Goal: Use online tool/utility: Utilize a website feature to perform a specific function

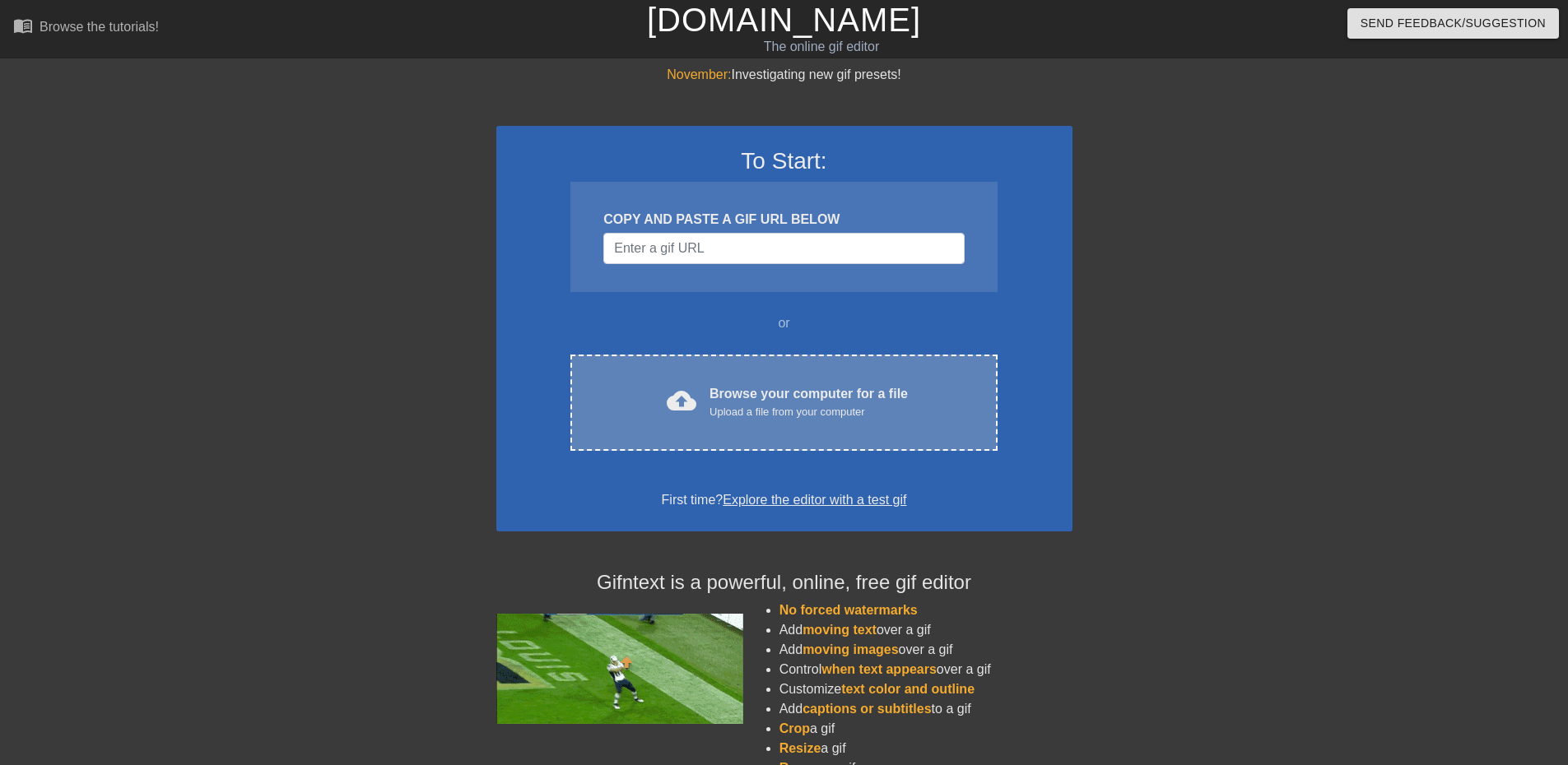
click at [928, 401] on div "cloud_upload Browse your computer for a file Upload a file from your computer" at bounding box center [783, 402] width 357 height 37
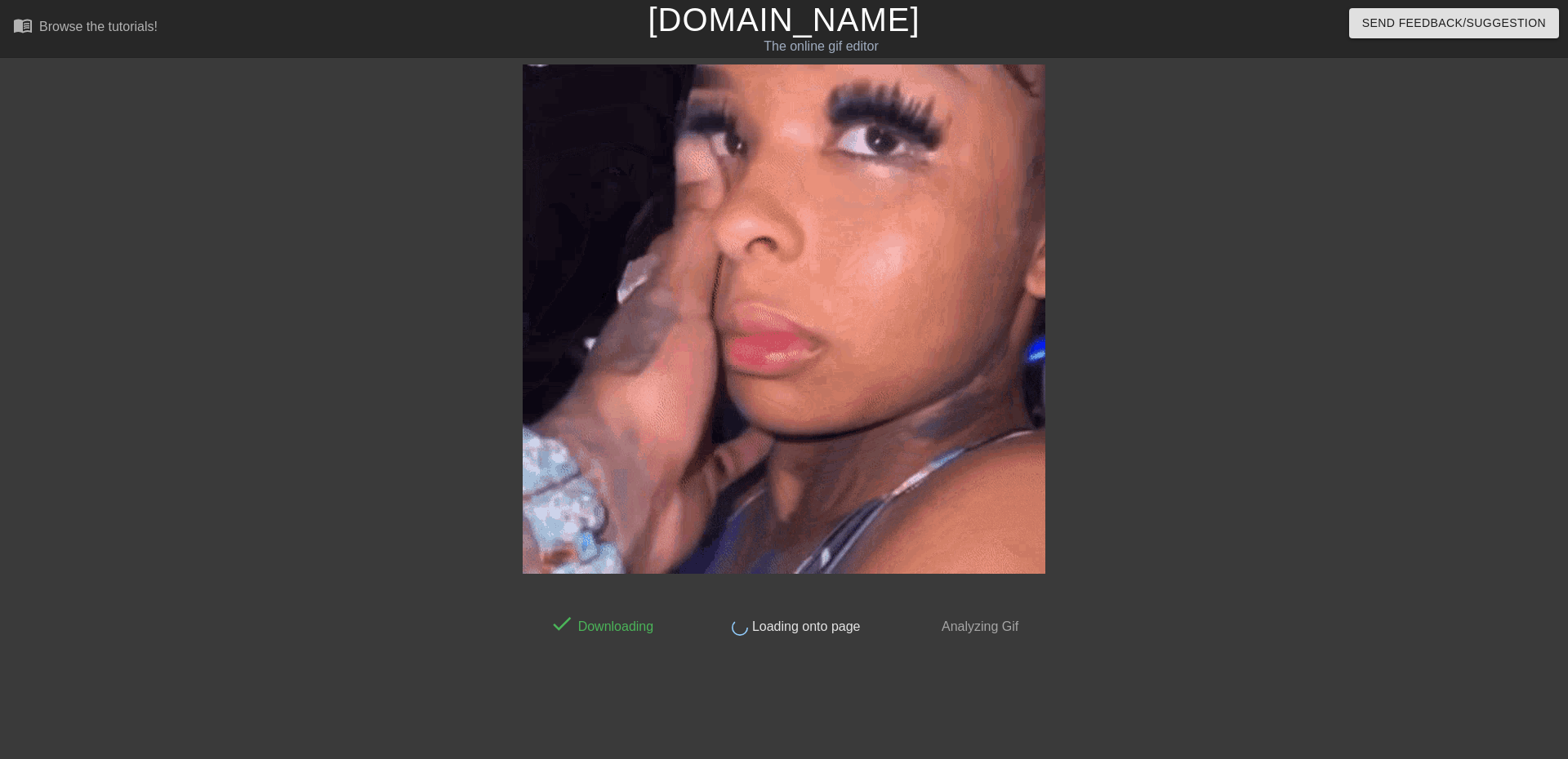
drag, startPoint x: 871, startPoint y: 200, endPoint x: 721, endPoint y: 215, distance: 150.7
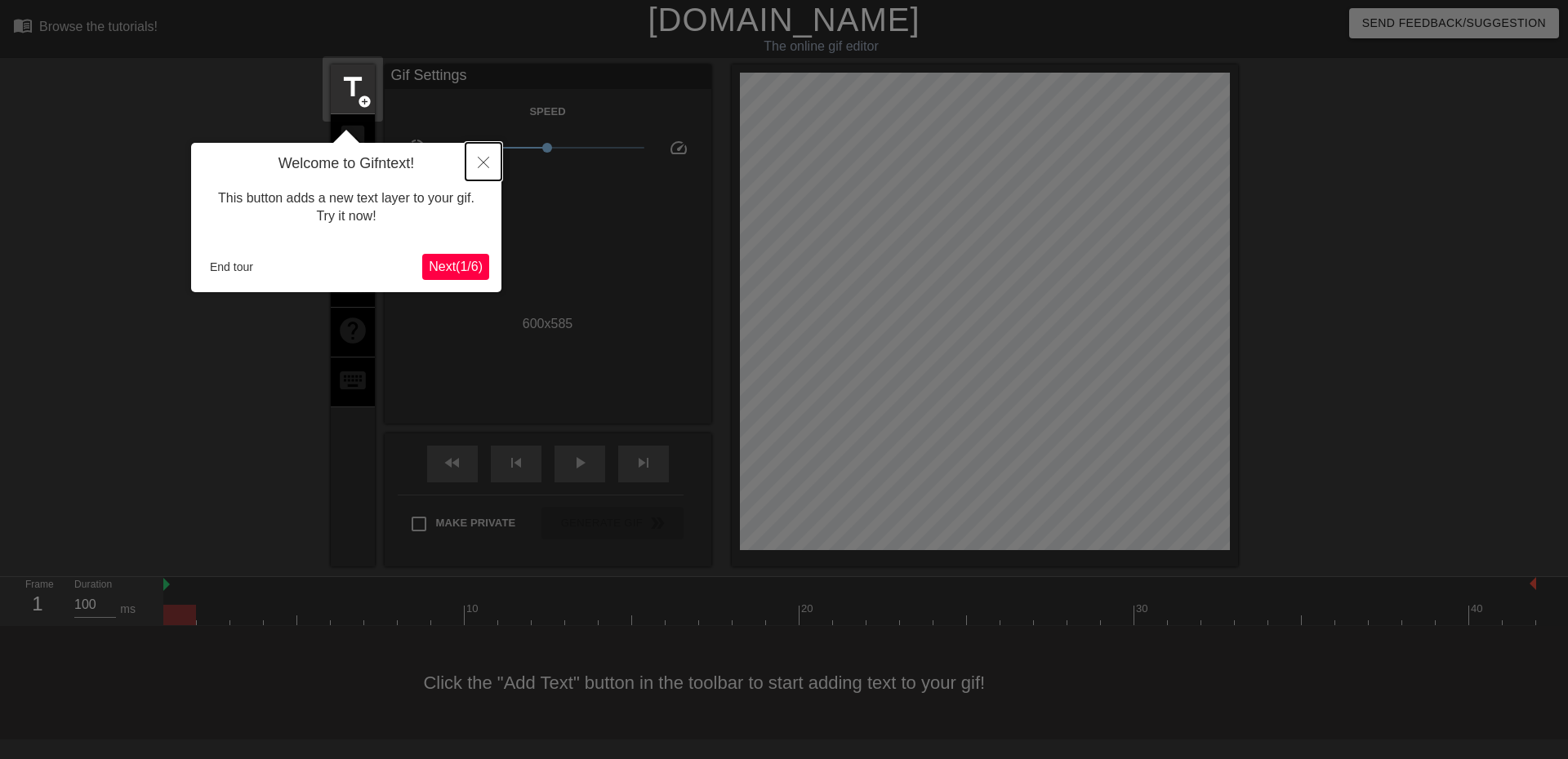
click at [479, 152] on button "Close" at bounding box center [484, 162] width 36 height 38
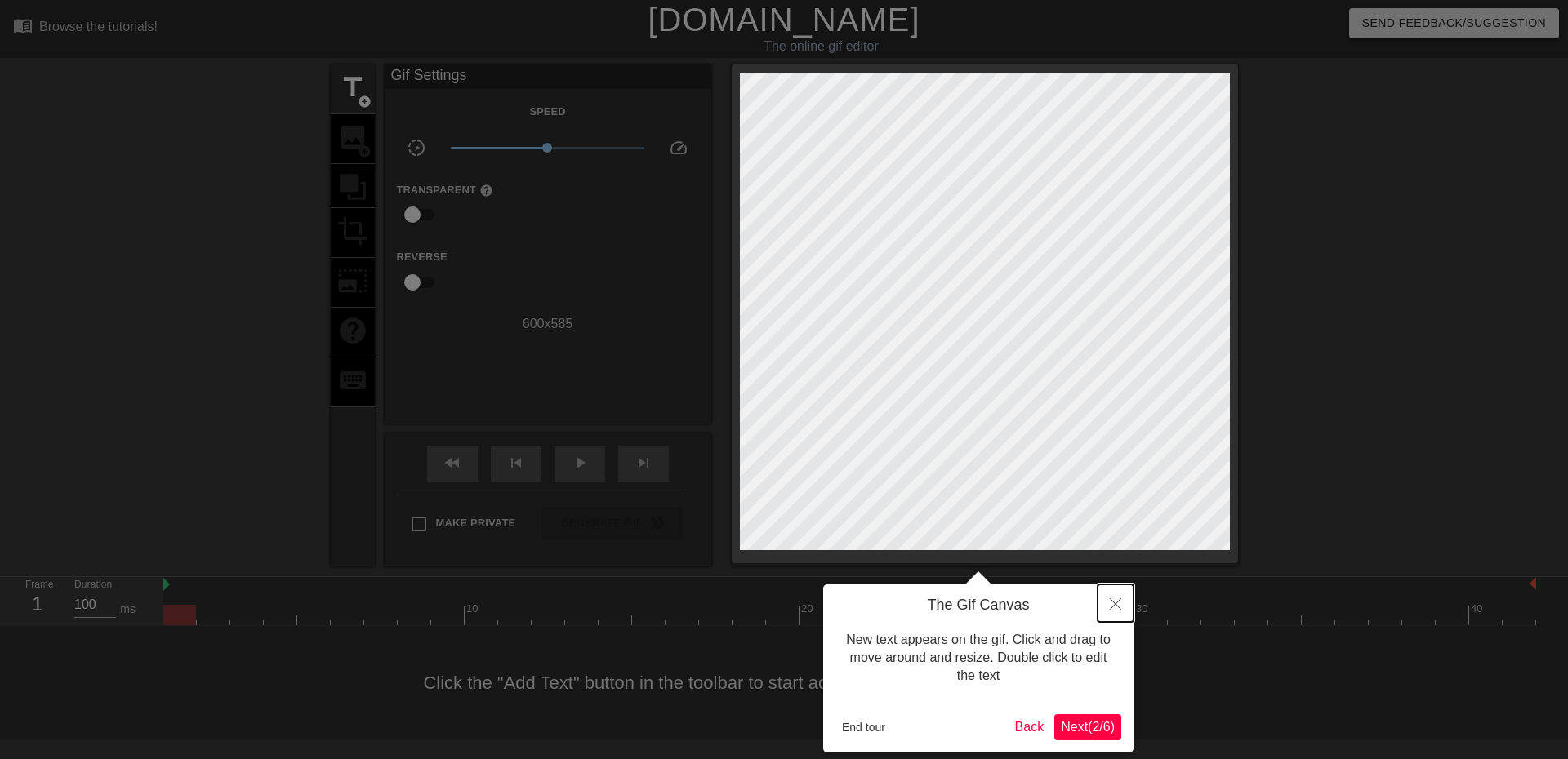
click at [1120, 607] on icon "Close" at bounding box center [1116, 604] width 12 height 12
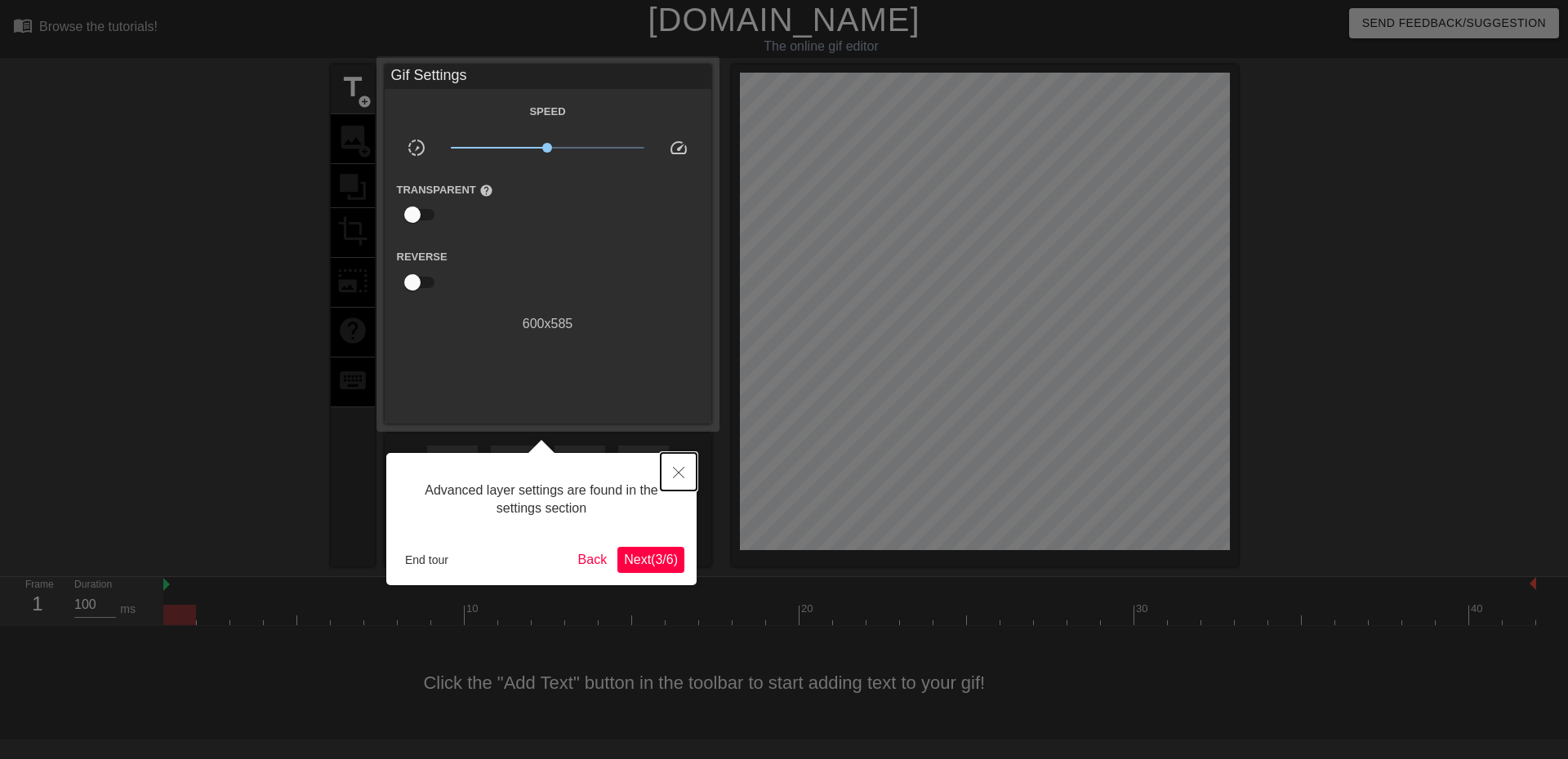
click at [677, 469] on icon "Close" at bounding box center [678, 473] width 12 height 12
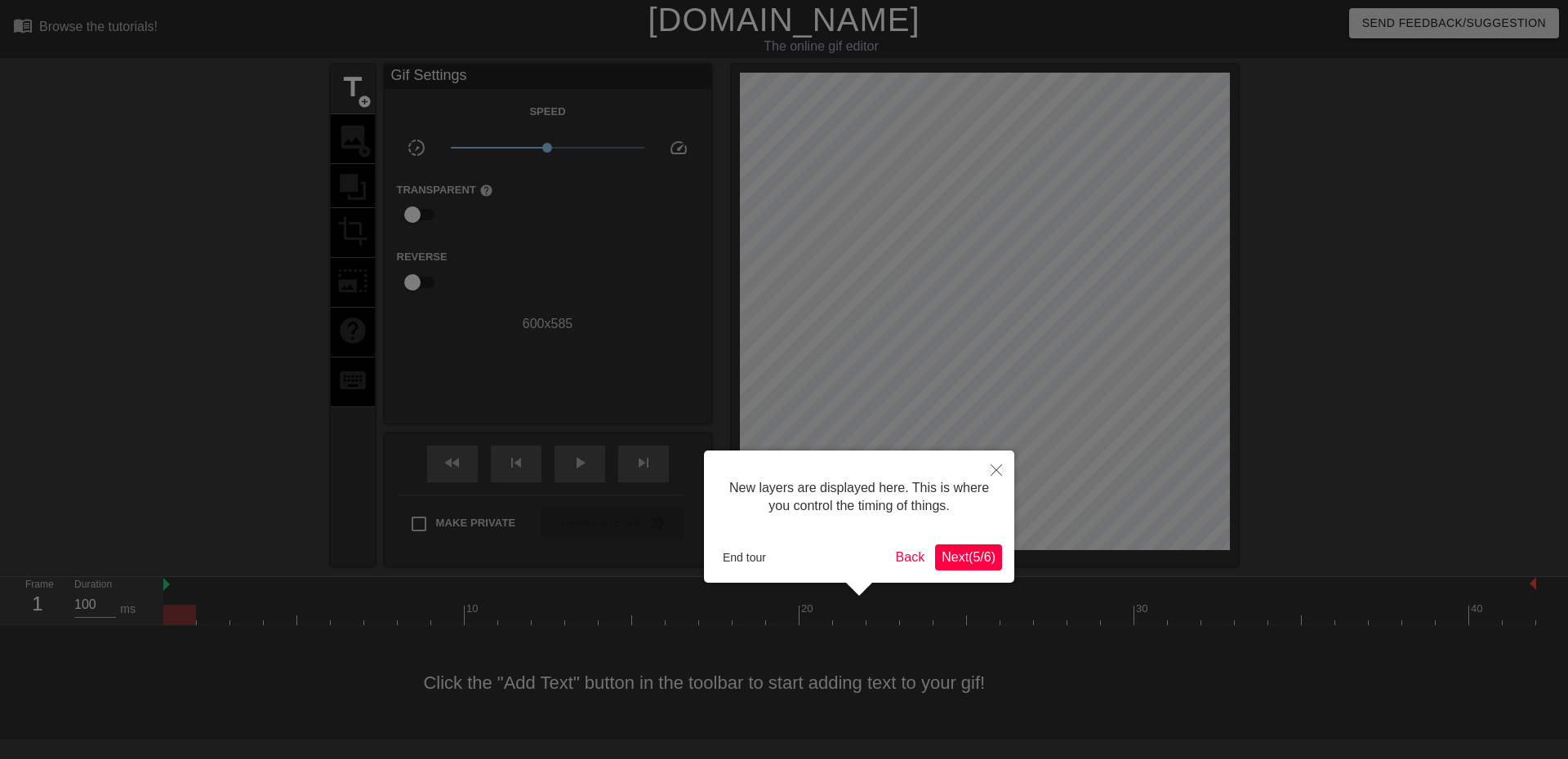
scroll to position [14, 0]
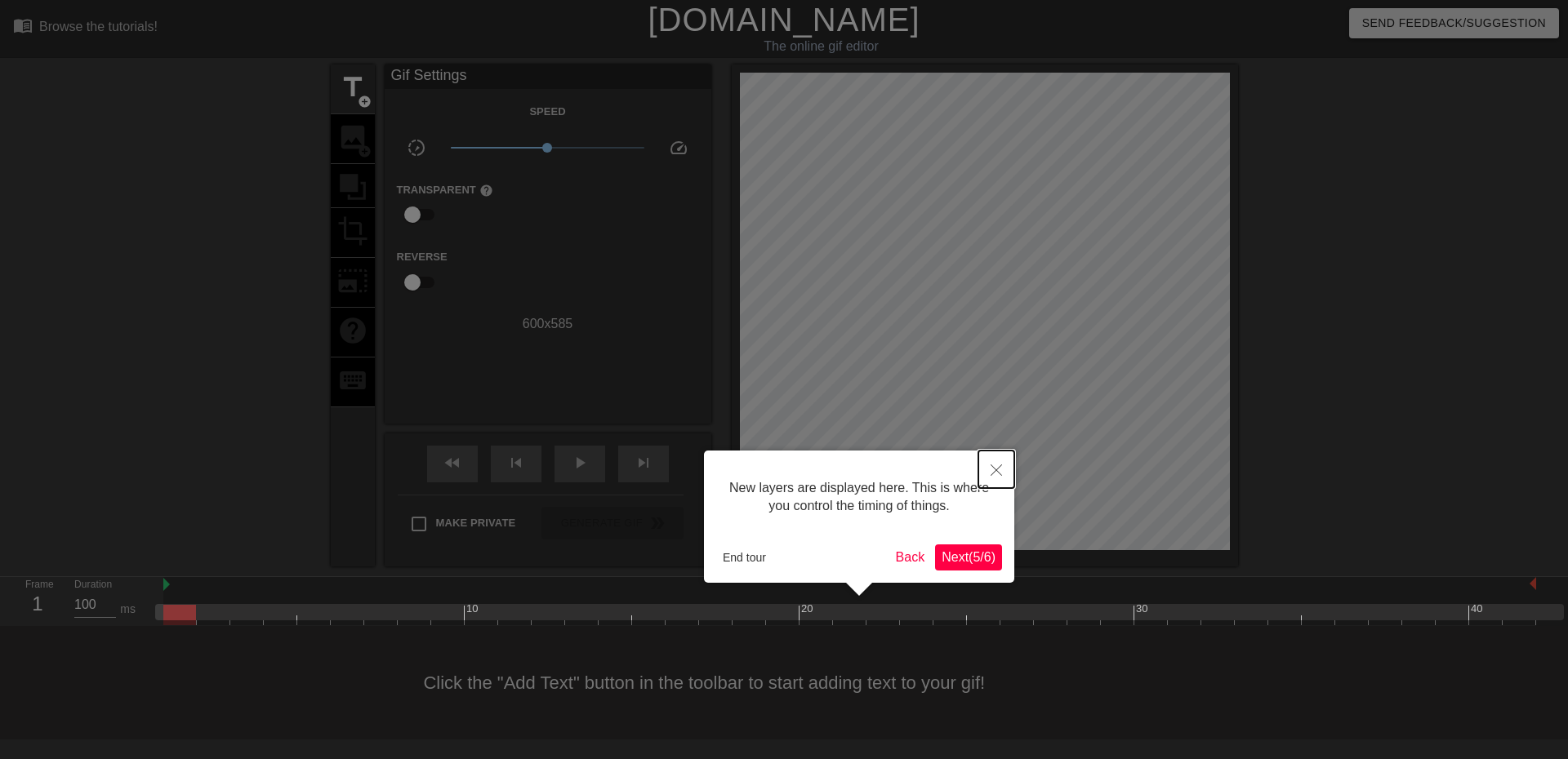
click at [1001, 476] on icon "Close" at bounding box center [996, 470] width 12 height 12
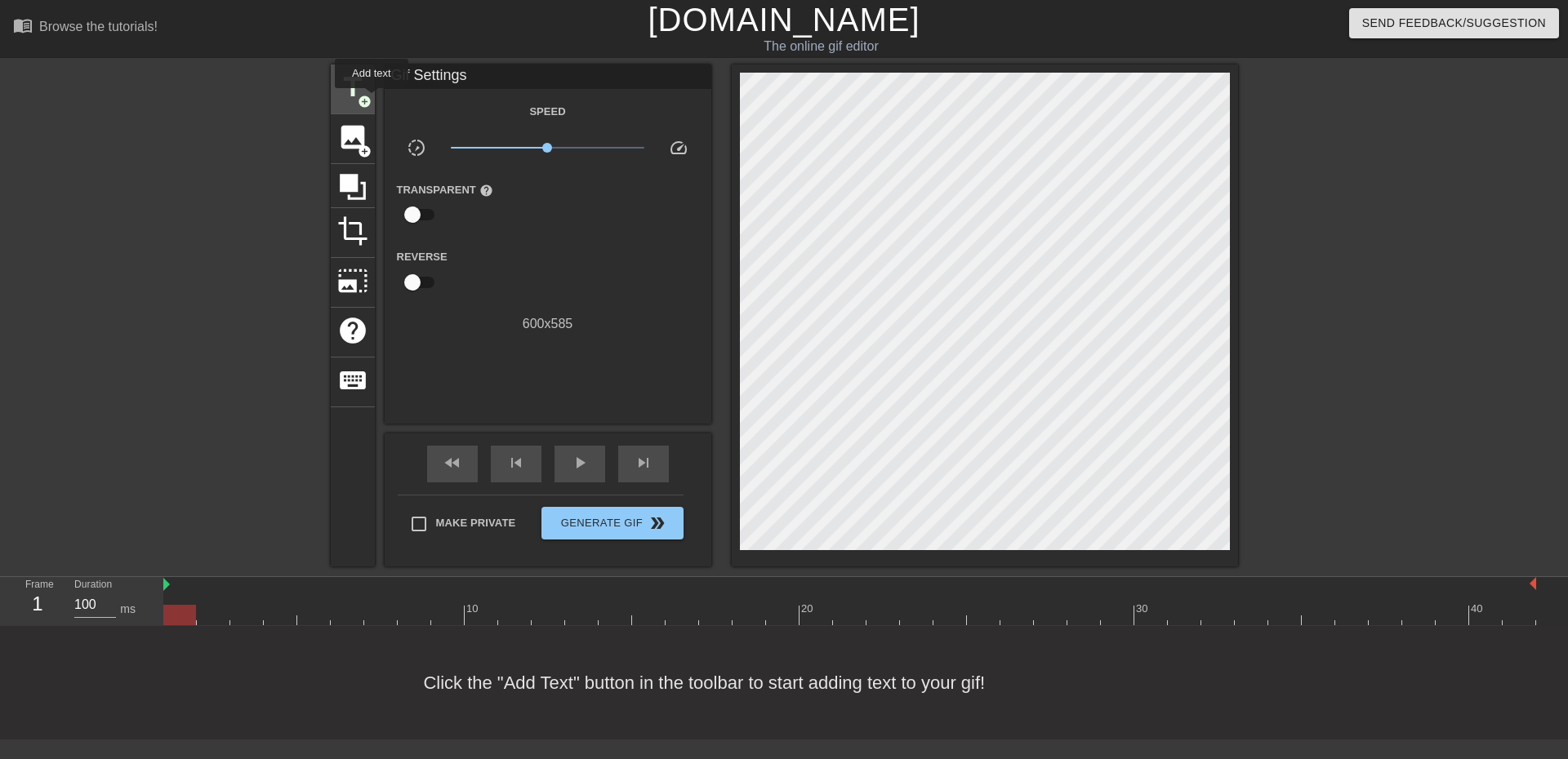
click at [361, 93] on span "title" at bounding box center [353, 87] width 31 height 31
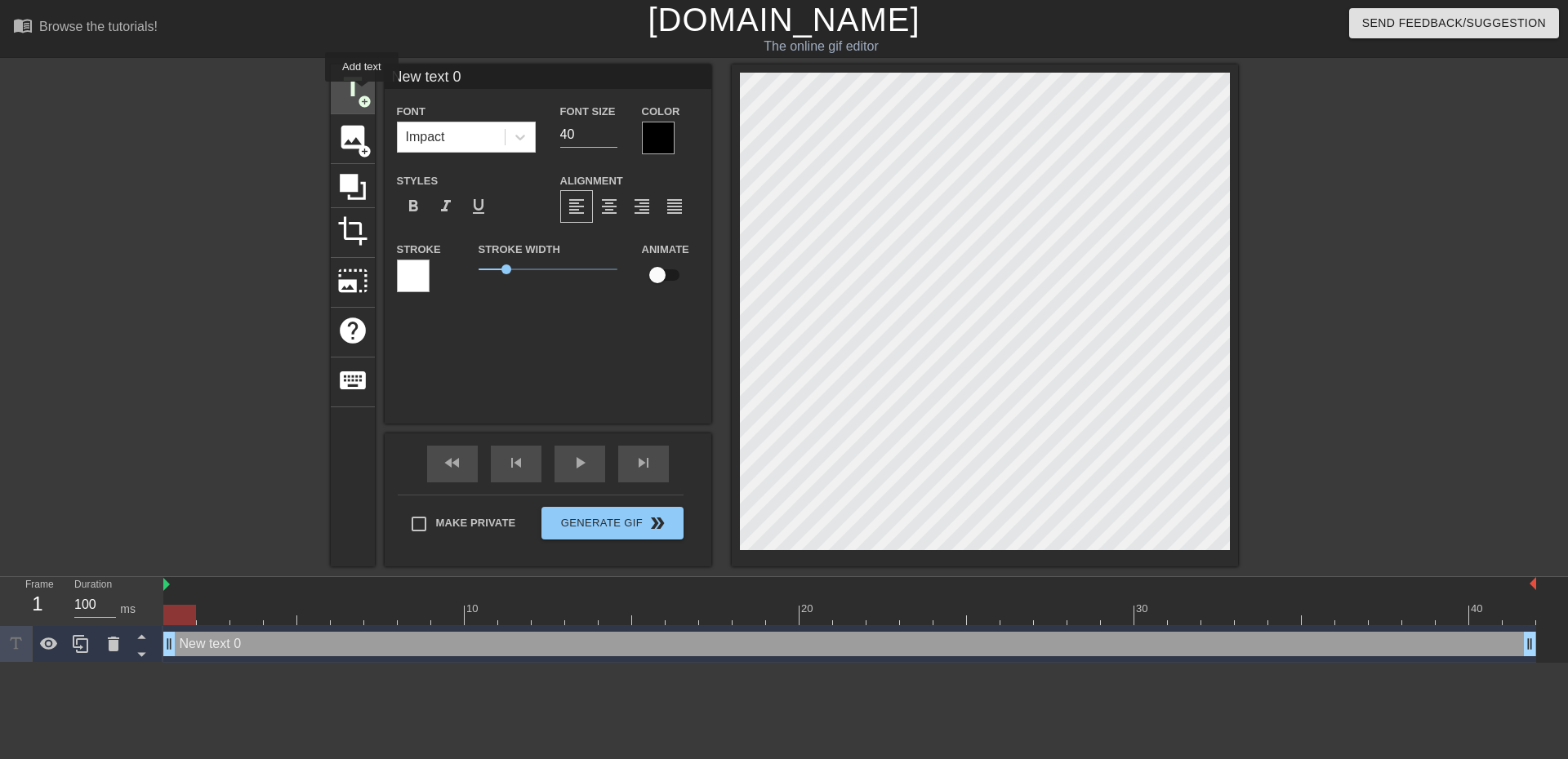
scroll to position [0, 0]
drag, startPoint x: 572, startPoint y: 137, endPoint x: 542, endPoint y: 133, distance: 30.3
click at [545, 133] on div "Font Impact Font Size 40 Color" at bounding box center [548, 128] width 327 height 53
type input "30"
drag, startPoint x: 481, startPoint y: 75, endPoint x: 304, endPoint y: 54, distance: 178.2
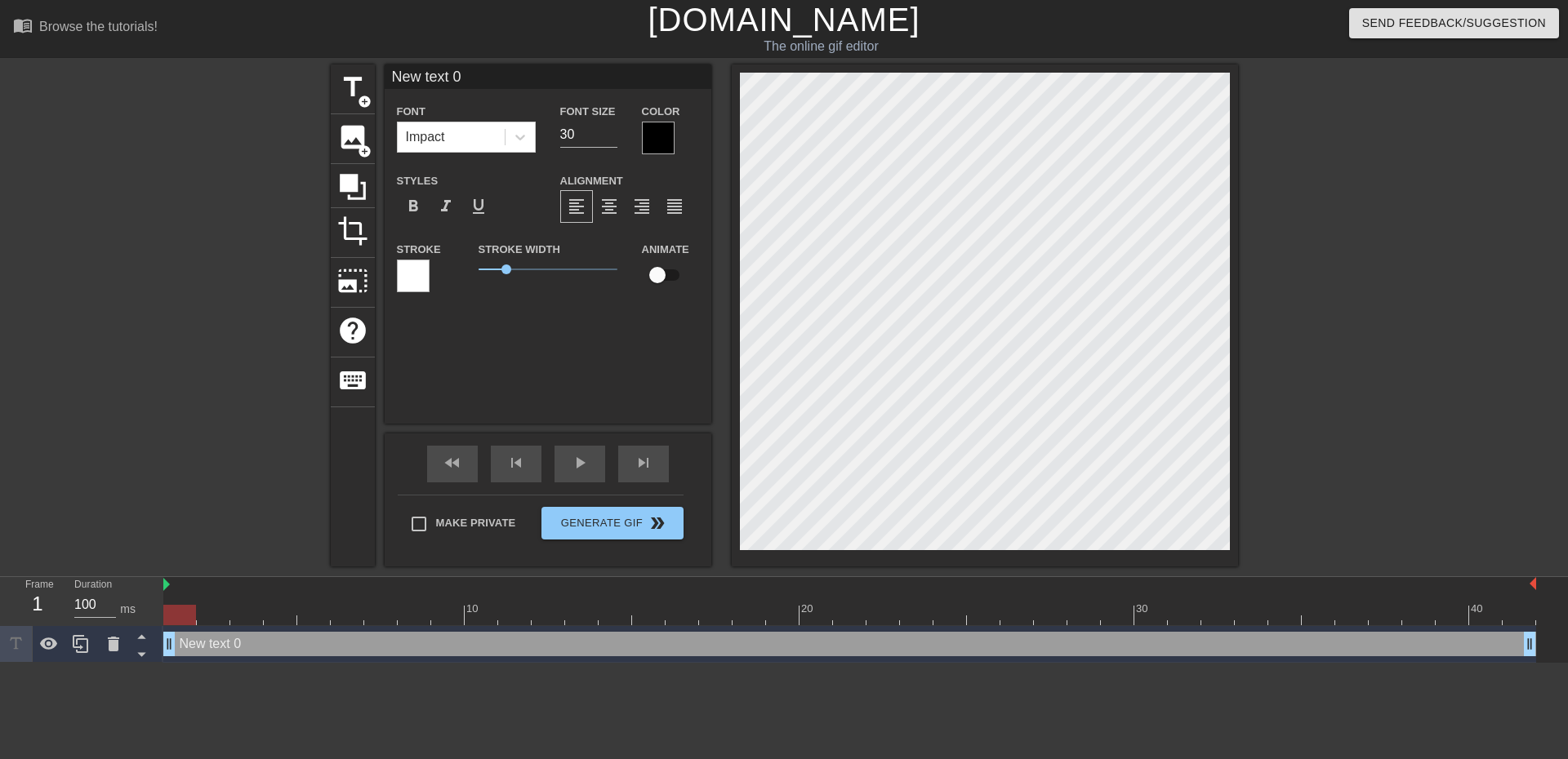
click at [305, 58] on div "menu_book Browse the tutorials! Gifntext.com The online gif editor Send Feedbac…" at bounding box center [784, 332] width 1568 height 663
type input "t"
type input "Tem calma Kapinha"
drag, startPoint x: 575, startPoint y: 133, endPoint x: 478, endPoint y: 103, distance: 101.5
click at [486, 111] on div "Font Impact Font Size 30 Color" at bounding box center [548, 128] width 327 height 53
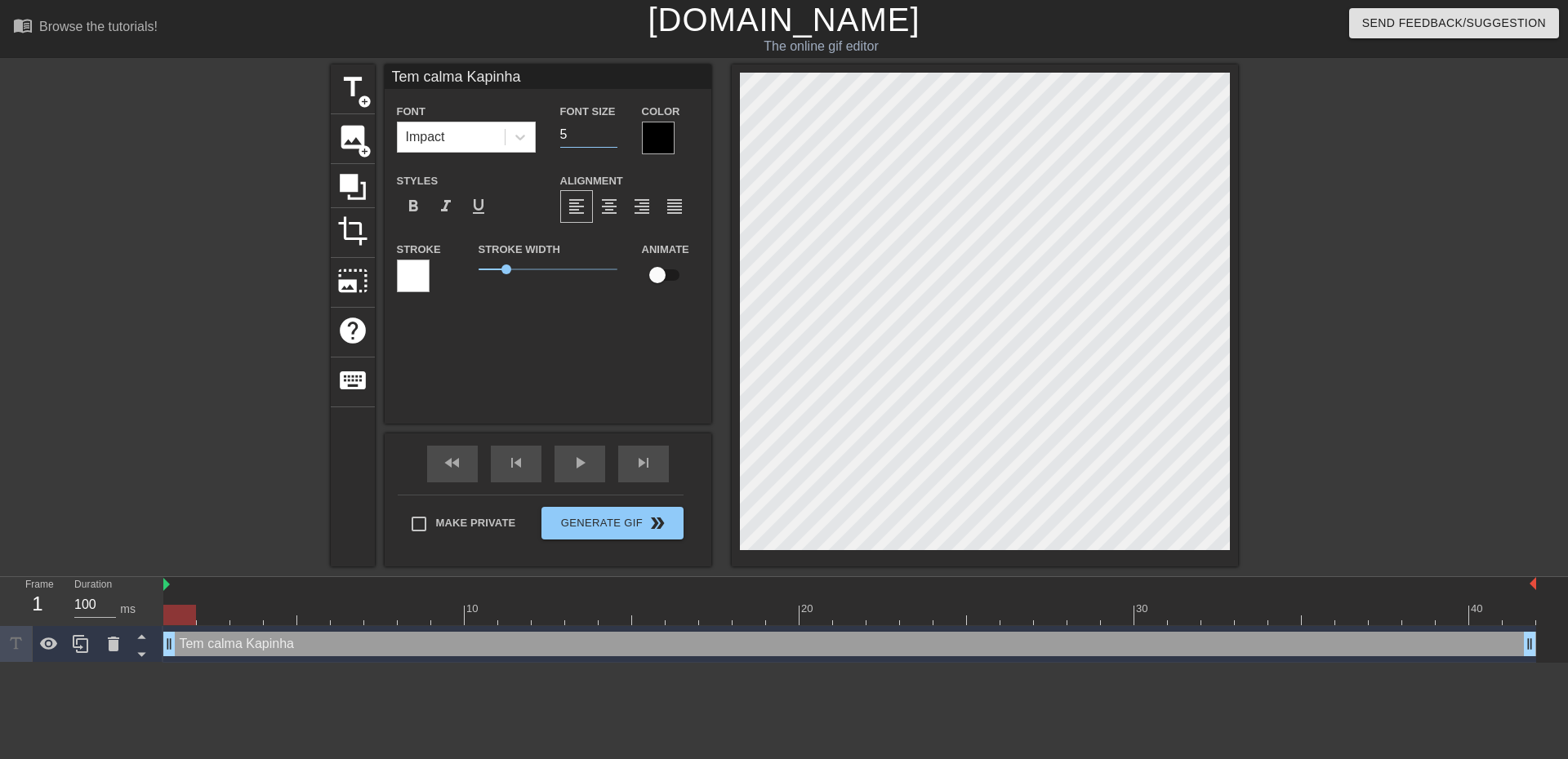
type input "50"
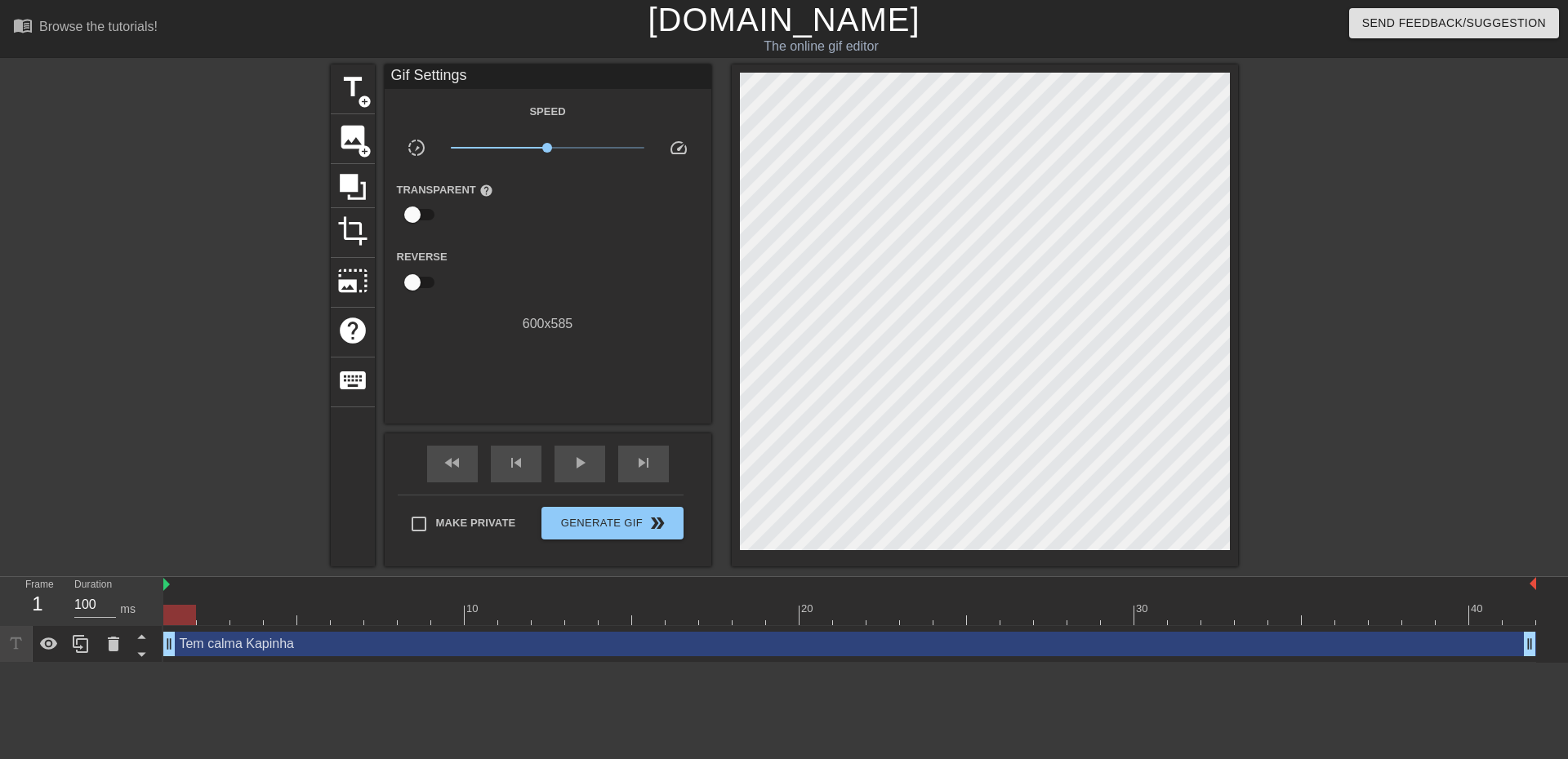
click at [876, 641] on div "Tem calma Kapinha drag_handle drag_handle" at bounding box center [850, 644] width 1373 height 25
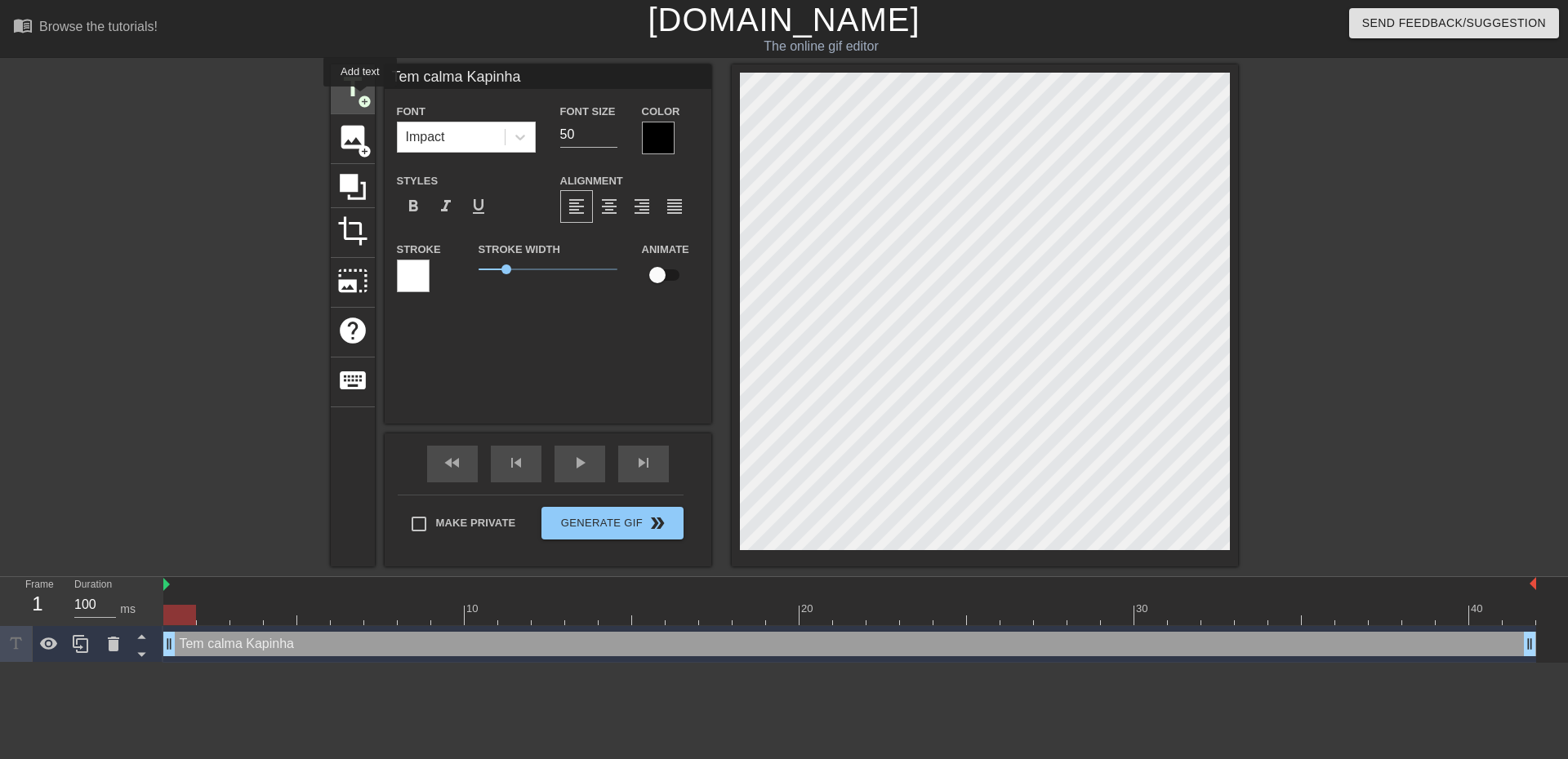
click at [360, 98] on span "add_circle" at bounding box center [364, 101] width 14 height 14
type input "New text 1"
type input "40"
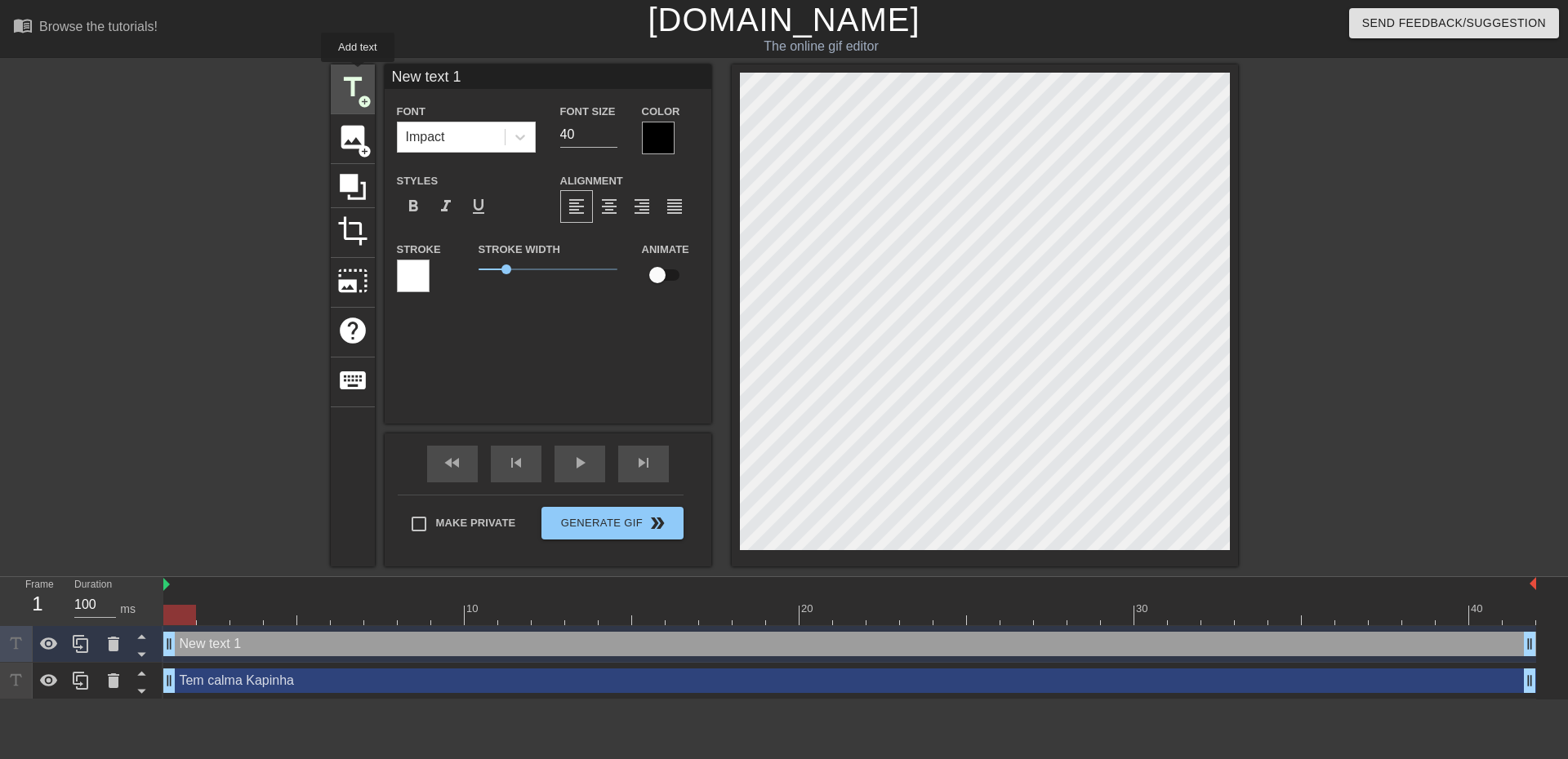
drag, startPoint x: 503, startPoint y: 83, endPoint x: 334, endPoint y: 73, distance: 169.3
click at [338, 73] on div "title add_circle image add_circle crop photo_size_select_large help keyboard Ne…" at bounding box center [784, 315] width 907 height 502
type input "Prometo que vai ser rápido"
click at [220, 179] on div at bounding box center [188, 309] width 245 height 490
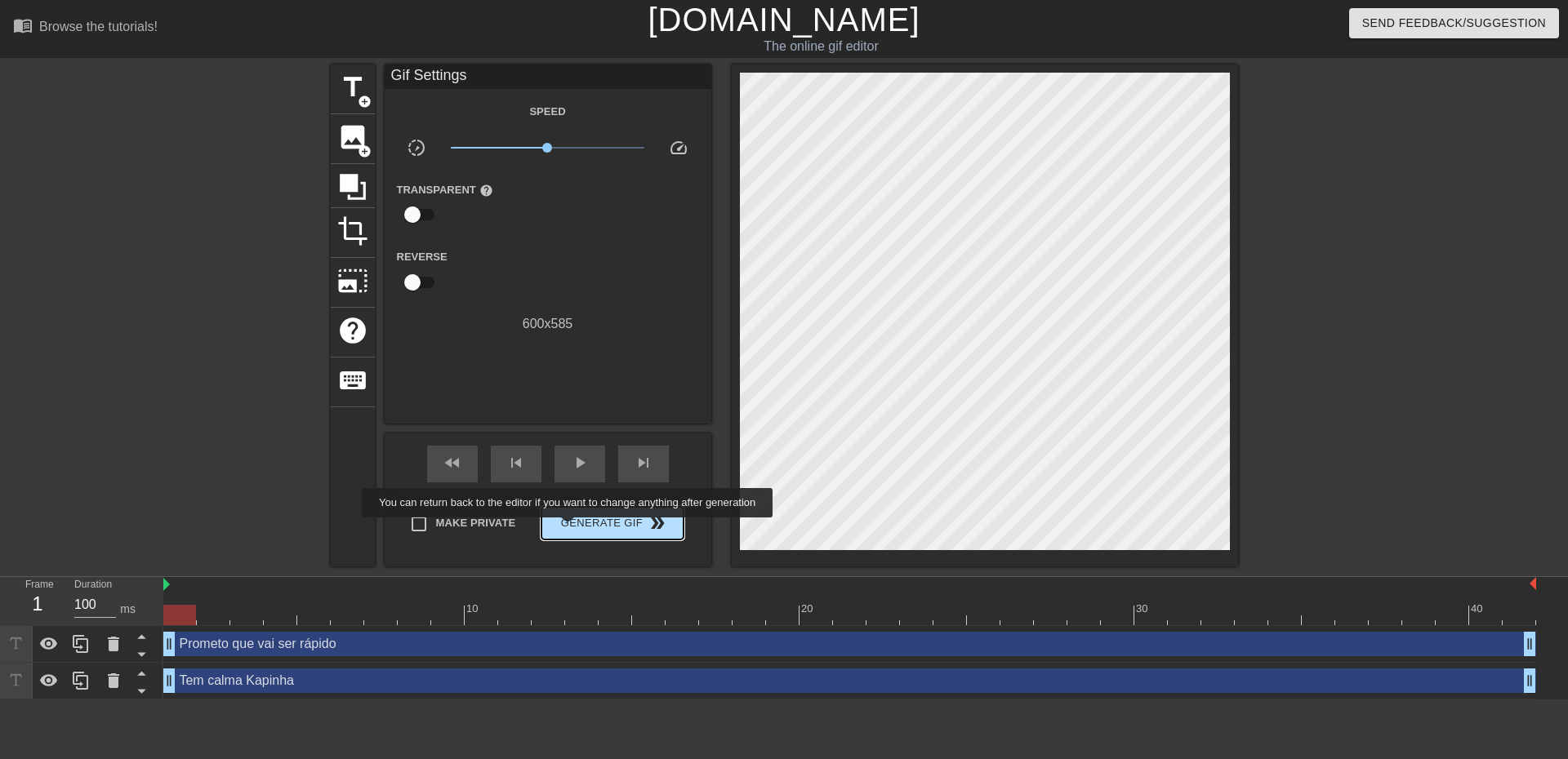
click at [570, 529] on span "Generate Gif double_arrow" at bounding box center [612, 523] width 128 height 20
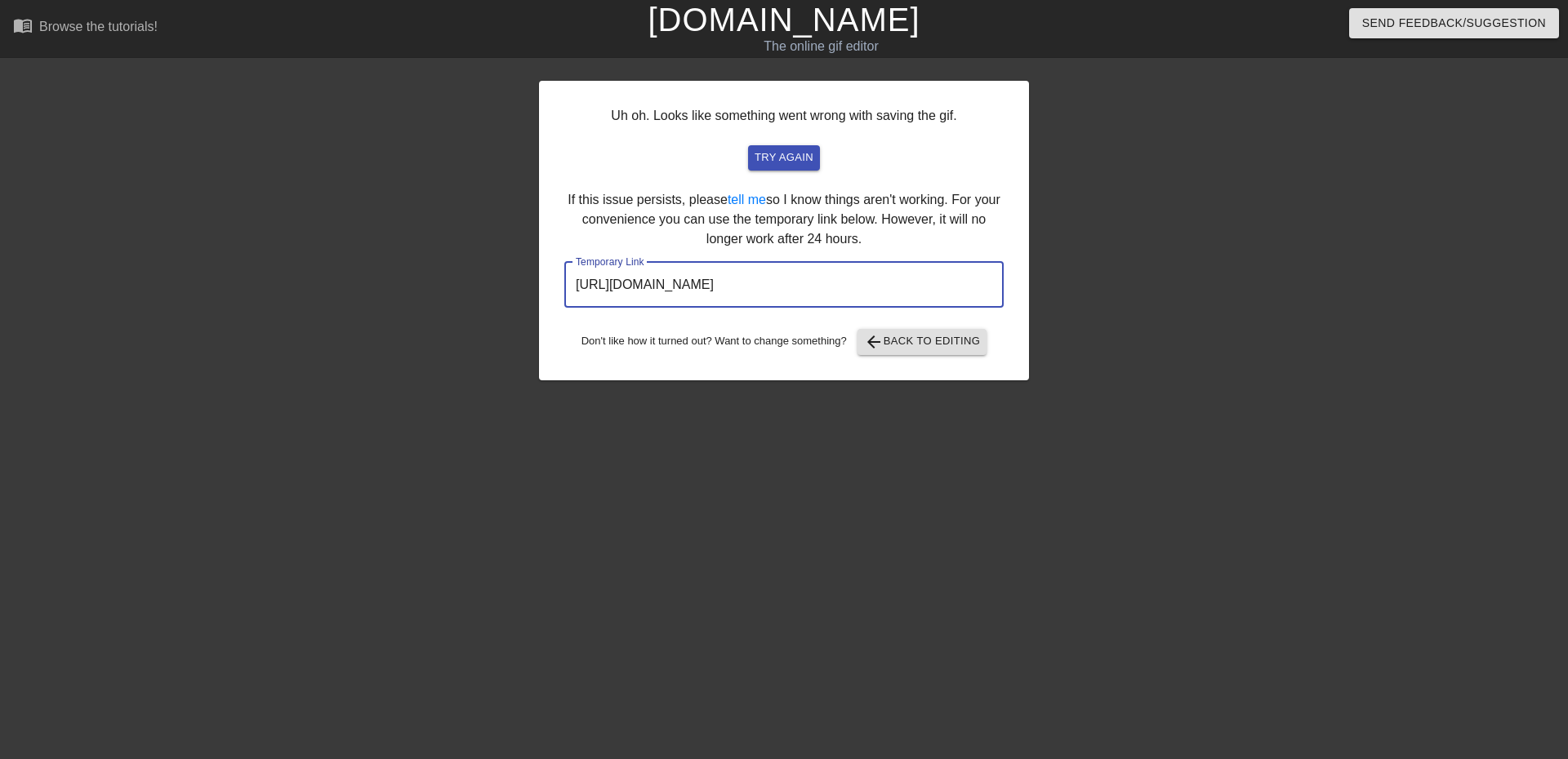
drag, startPoint x: 703, startPoint y: 257, endPoint x: 566, endPoint y: 234, distance: 138.9
click at [555, 248] on div "Uh oh. Looks like something went wrong with saving the gif. try again If this i…" at bounding box center [784, 230] width 490 height 299
